Goal: Task Accomplishment & Management: Manage account settings

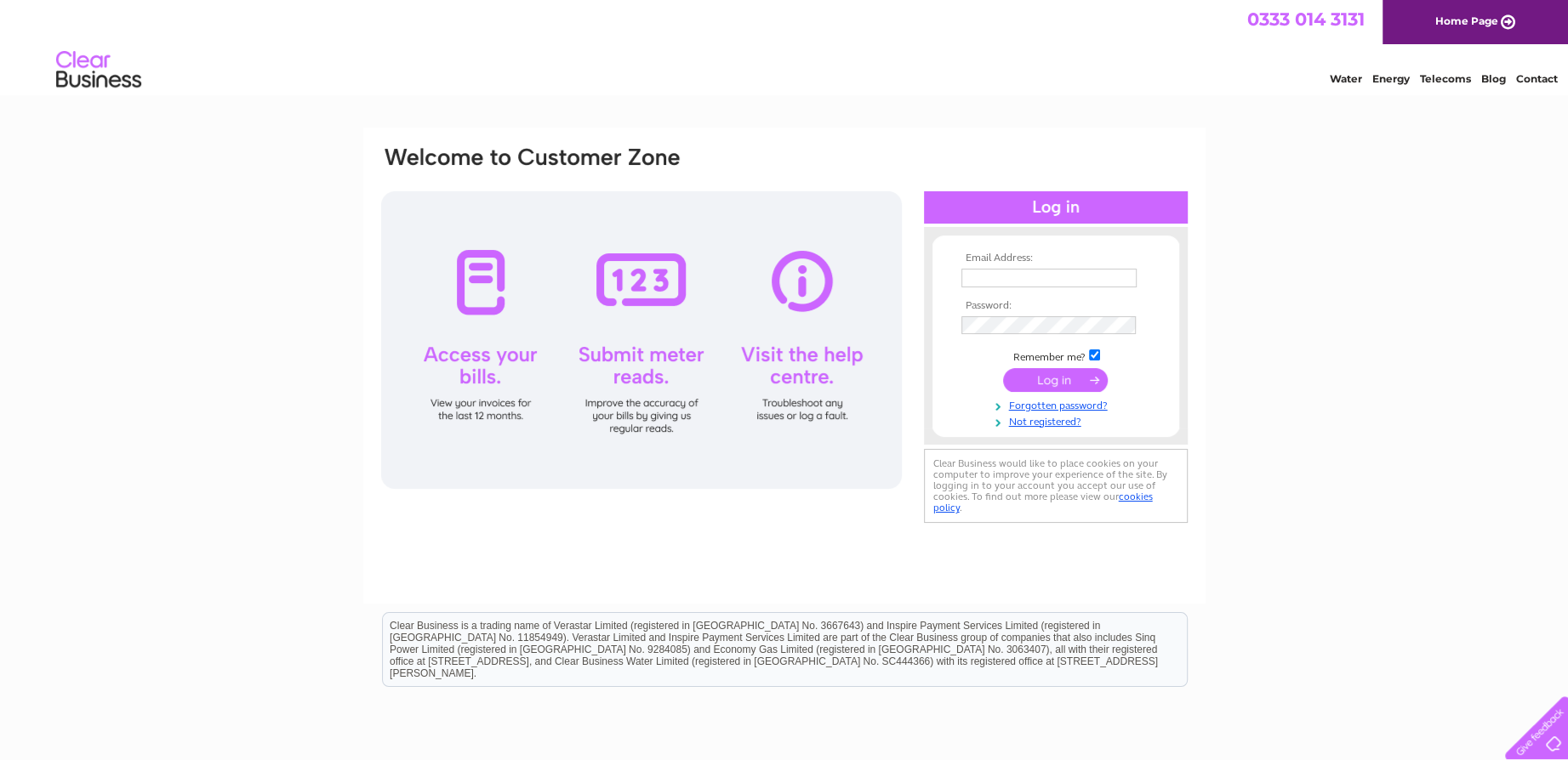
type input "accounts@belmos.co.uk"
click at [1047, 377] on input "submit" at bounding box center [1056, 380] width 105 height 24
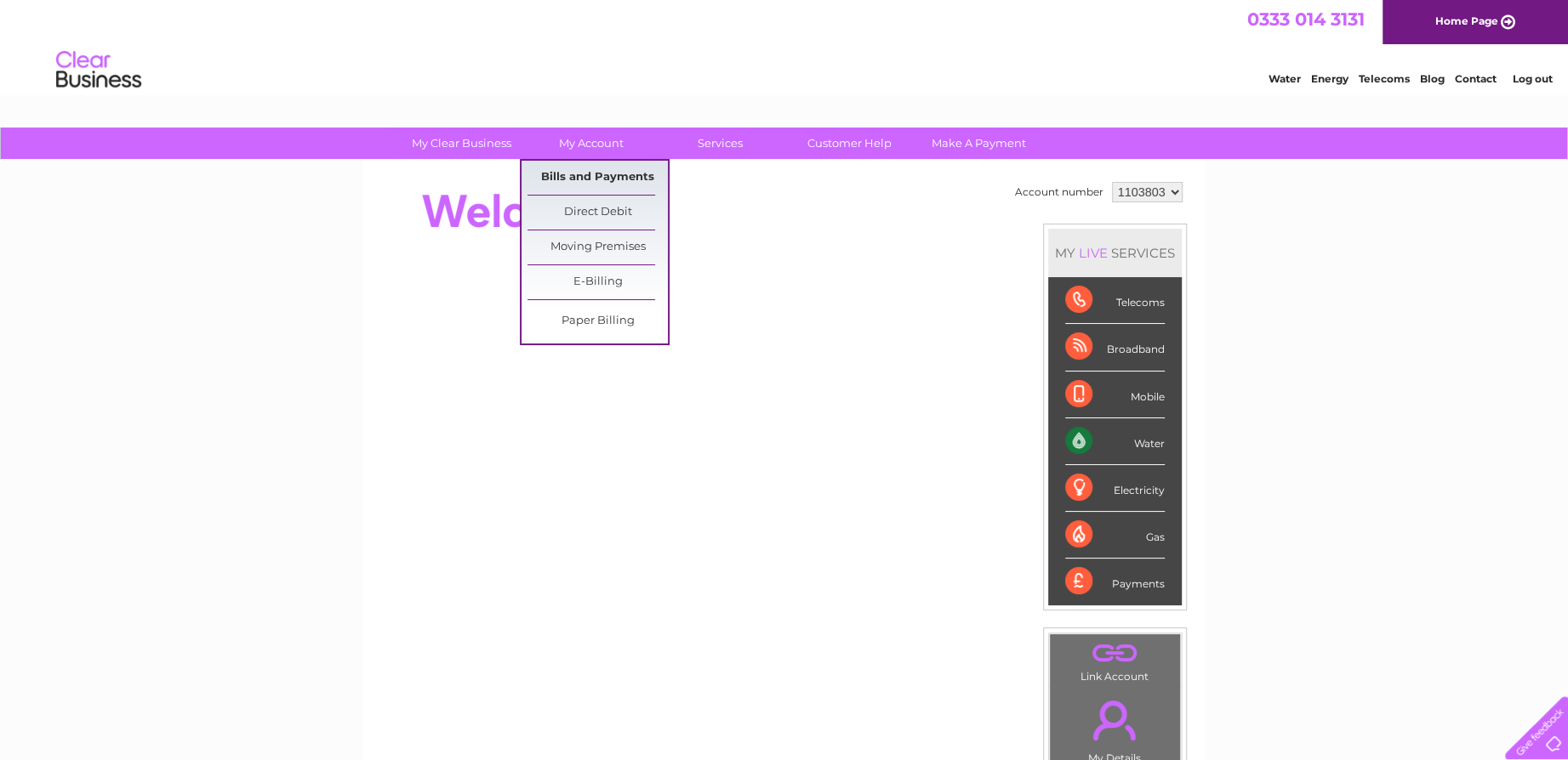
click at [606, 177] on link "Bills and Payments" at bounding box center [597, 178] width 141 height 34
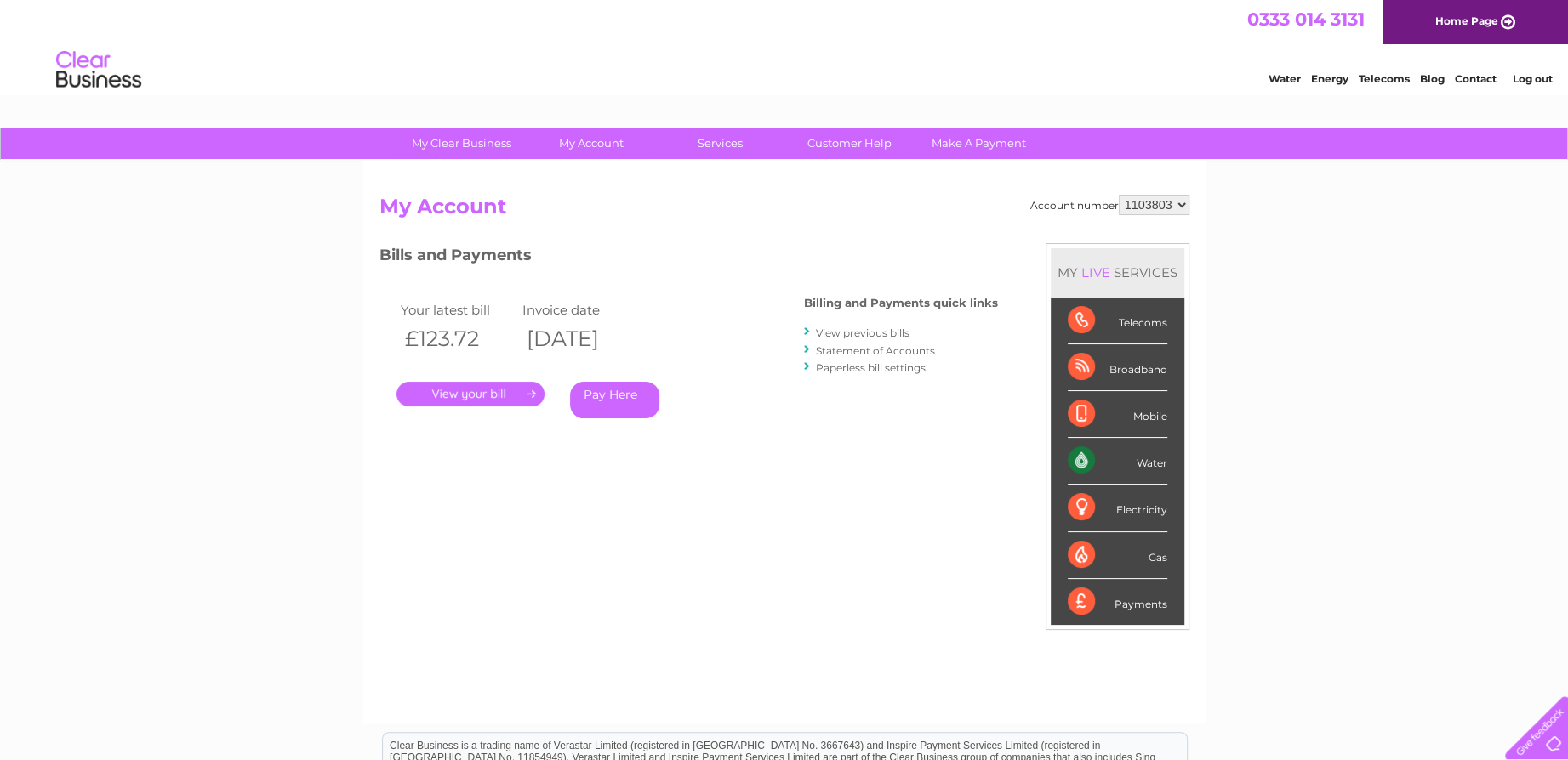
click at [509, 398] on link "." at bounding box center [470, 394] width 148 height 25
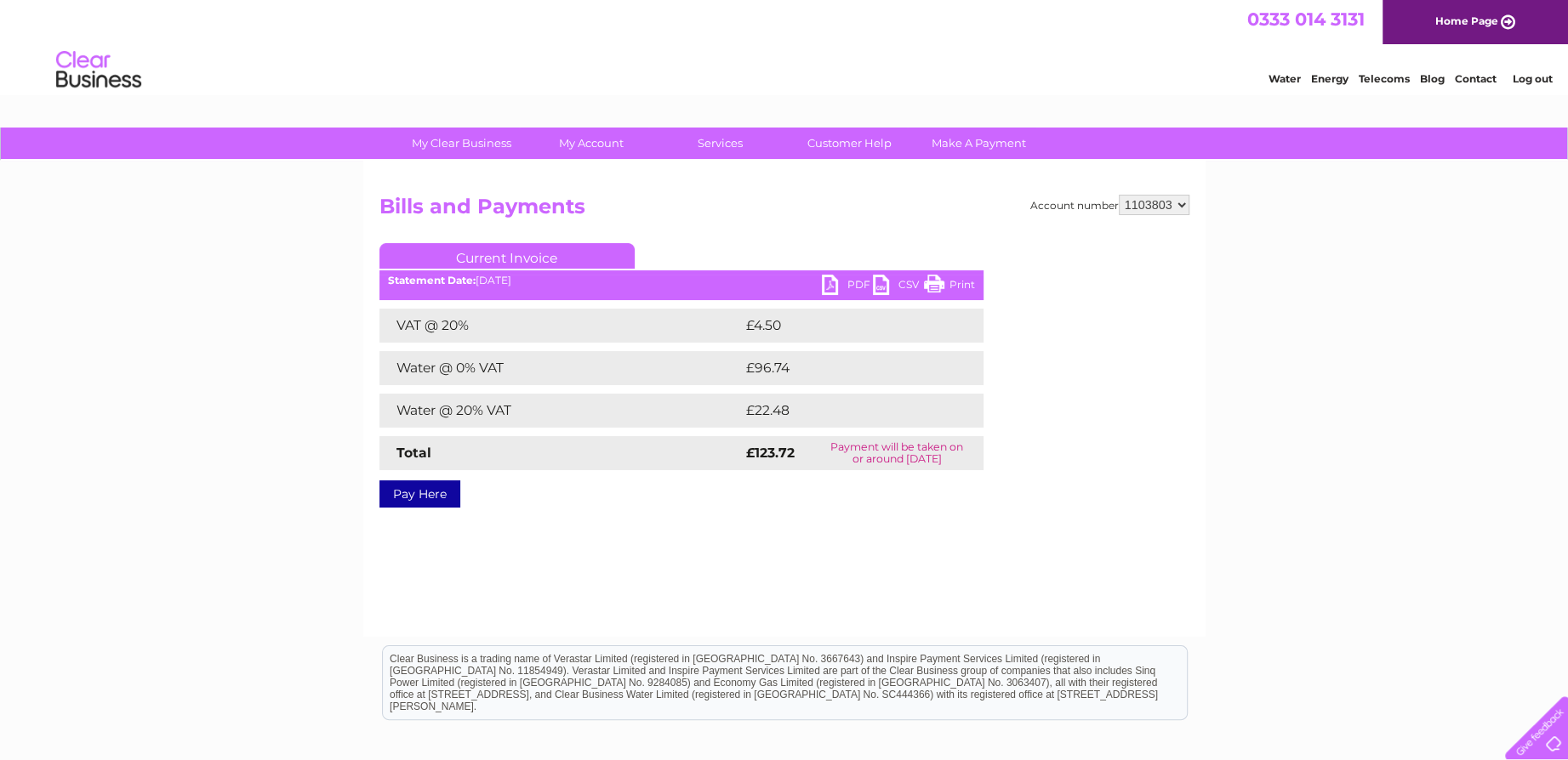
click at [832, 285] on link "PDF" at bounding box center [847, 287] width 51 height 25
